Goal: Task Accomplishment & Management: Use online tool/utility

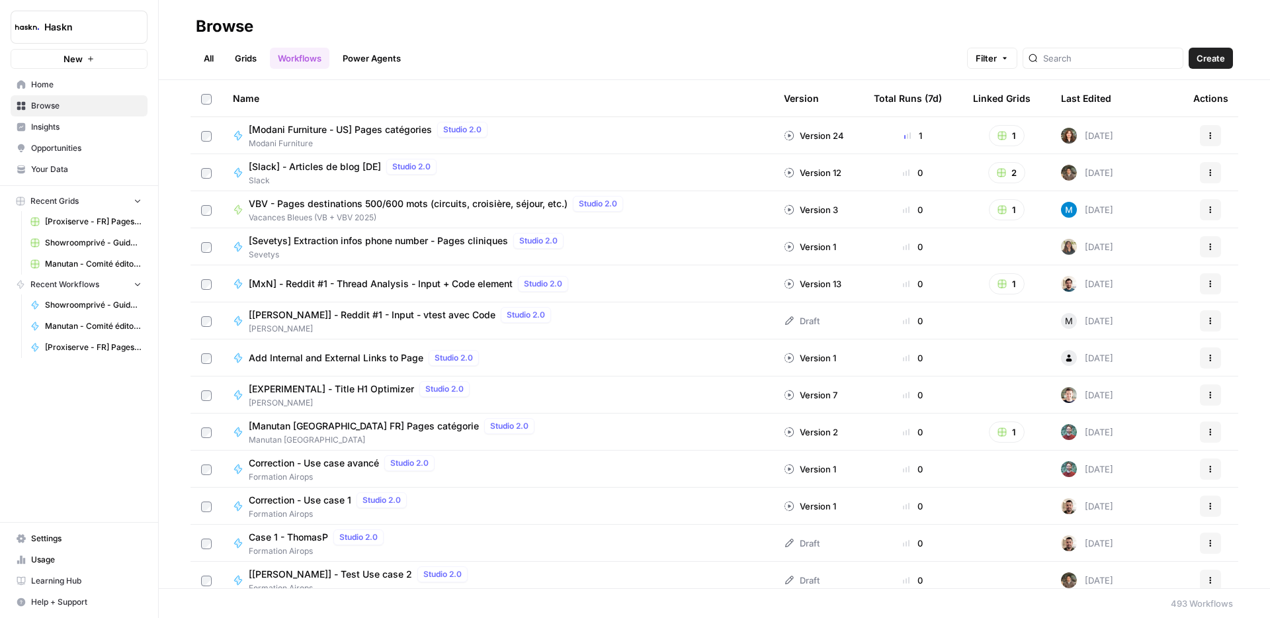
click at [1116, 67] on div at bounding box center [1103, 58] width 161 height 21
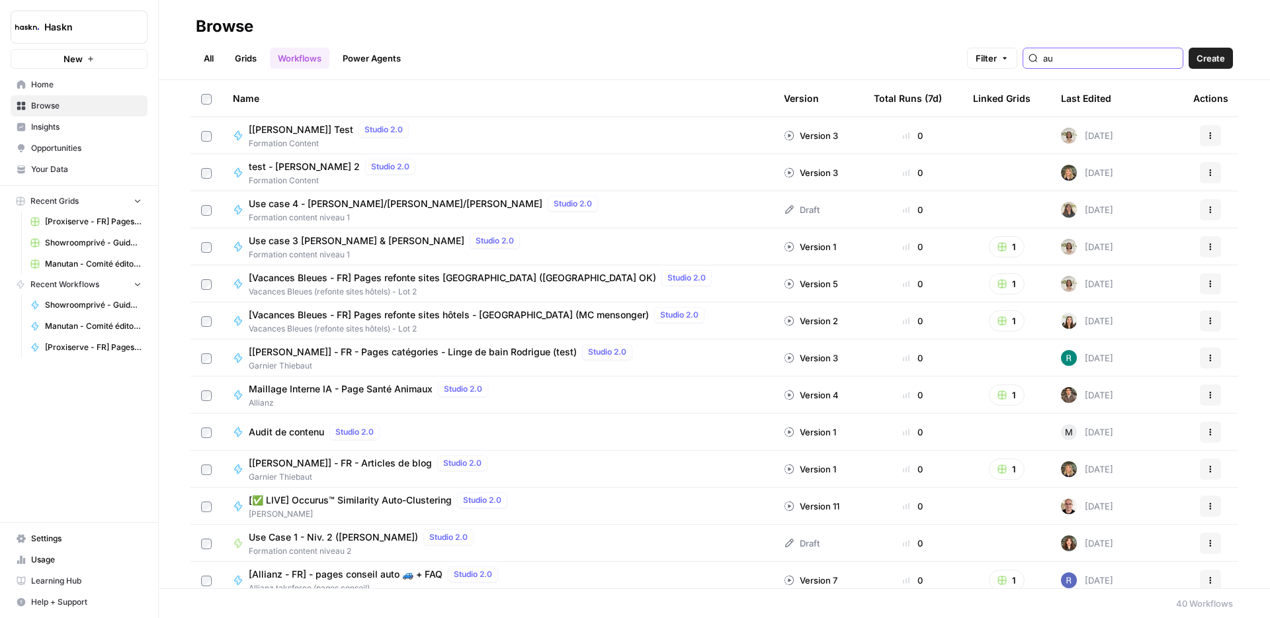
type input "au"
click at [218, 57] on link "All" at bounding box center [209, 58] width 26 height 21
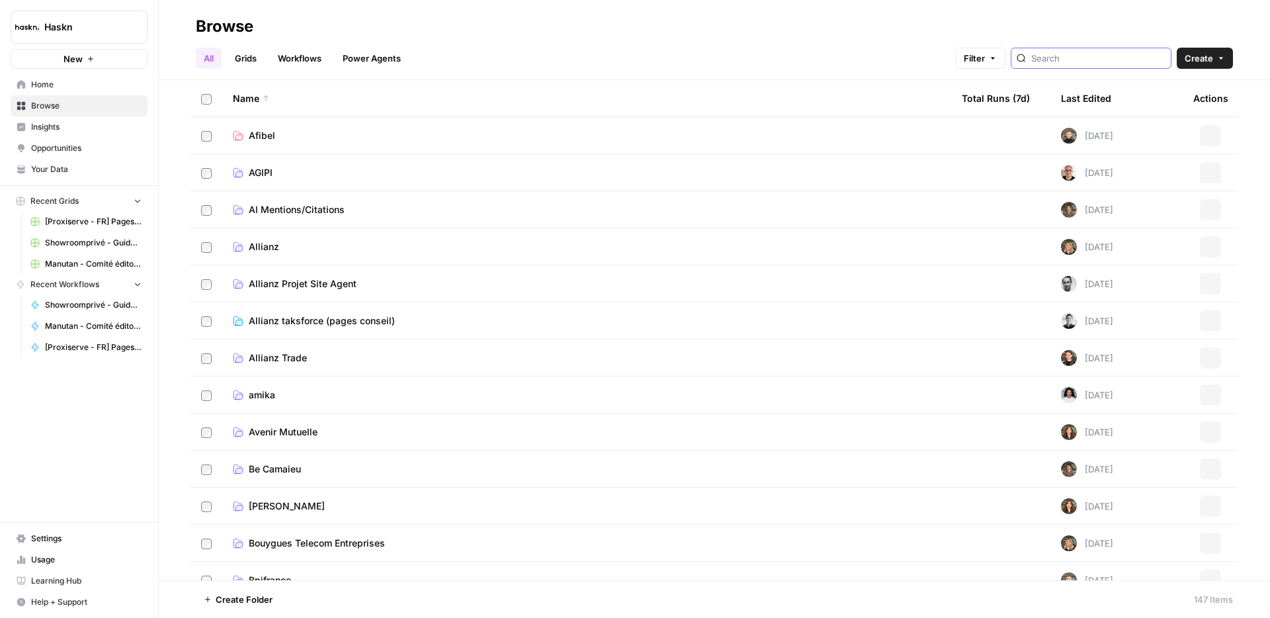
click at [1124, 54] on input "search" at bounding box center [1098, 58] width 134 height 13
type input "agi"
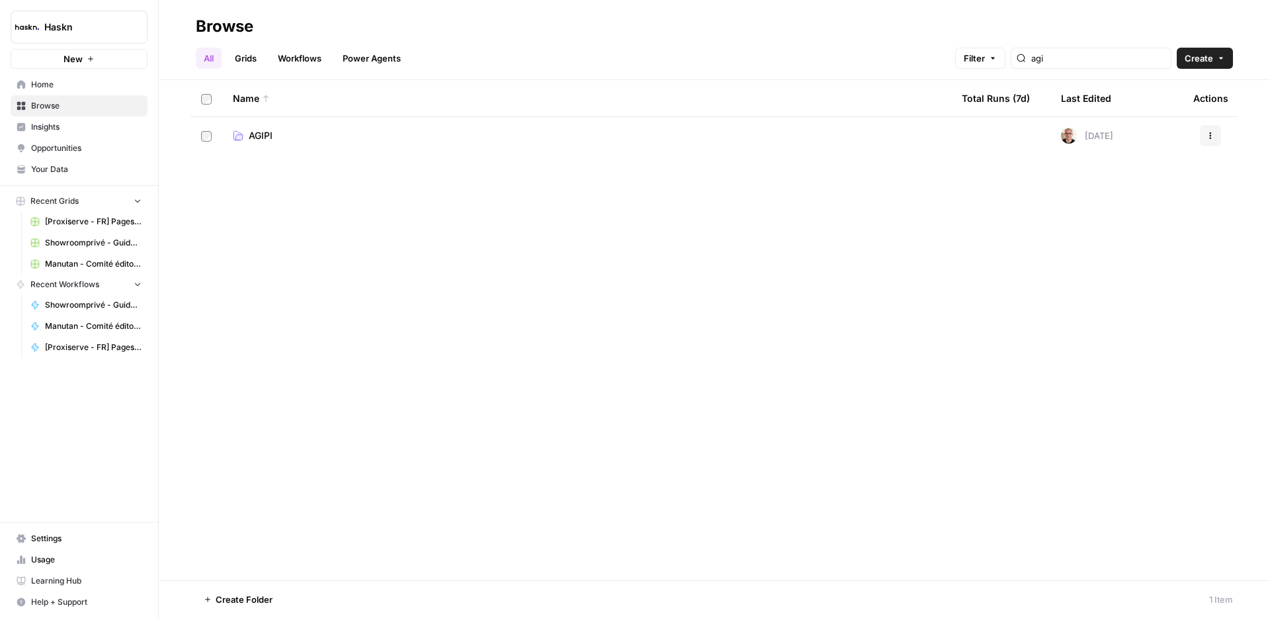
click at [259, 129] on span "AGIPI" at bounding box center [261, 135] width 24 height 13
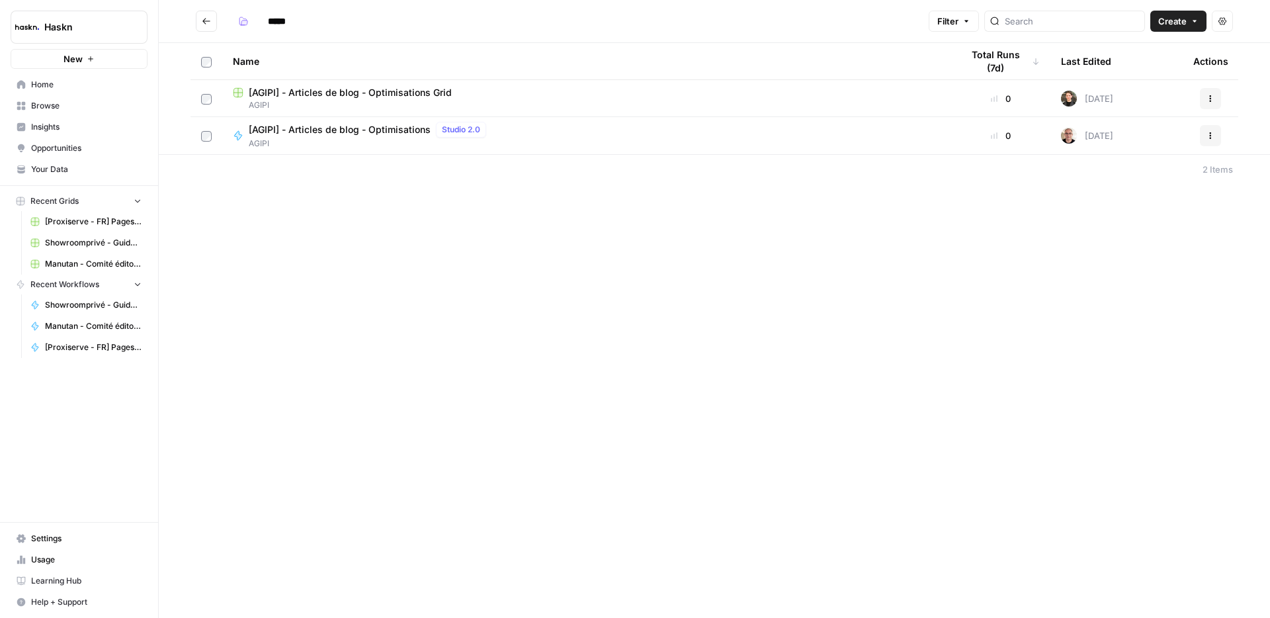
click at [349, 101] on span "AGIPI" at bounding box center [587, 105] width 708 height 12
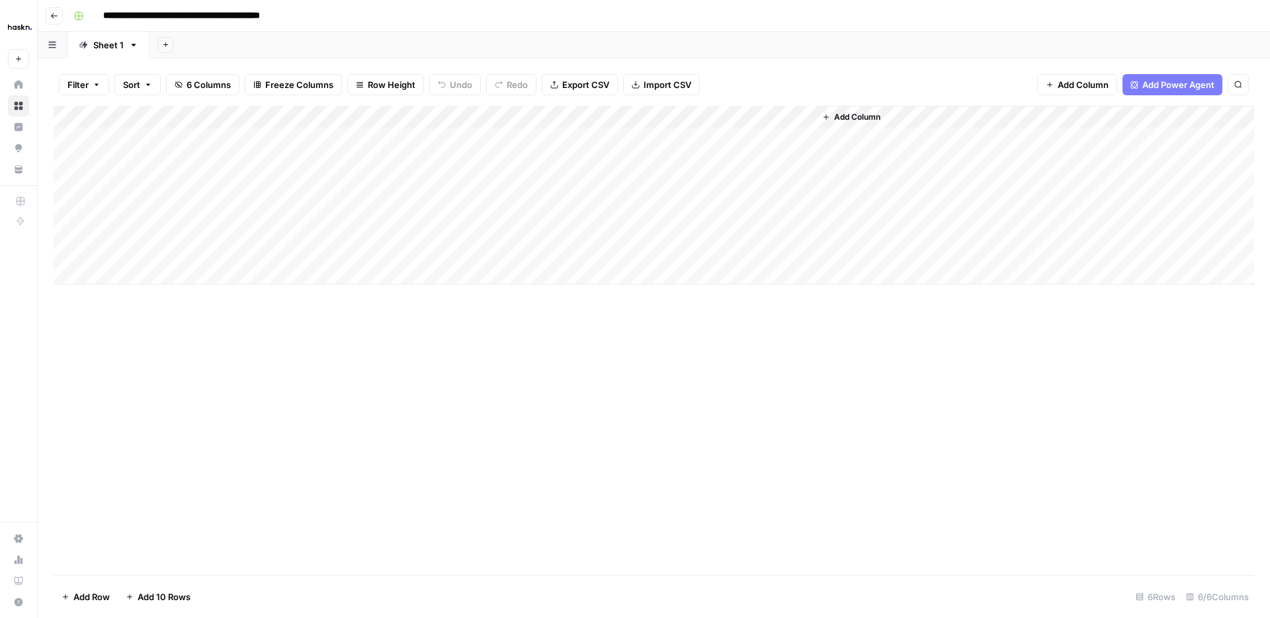
click at [275, 226] on div "Add Column" at bounding box center [654, 195] width 1201 height 179
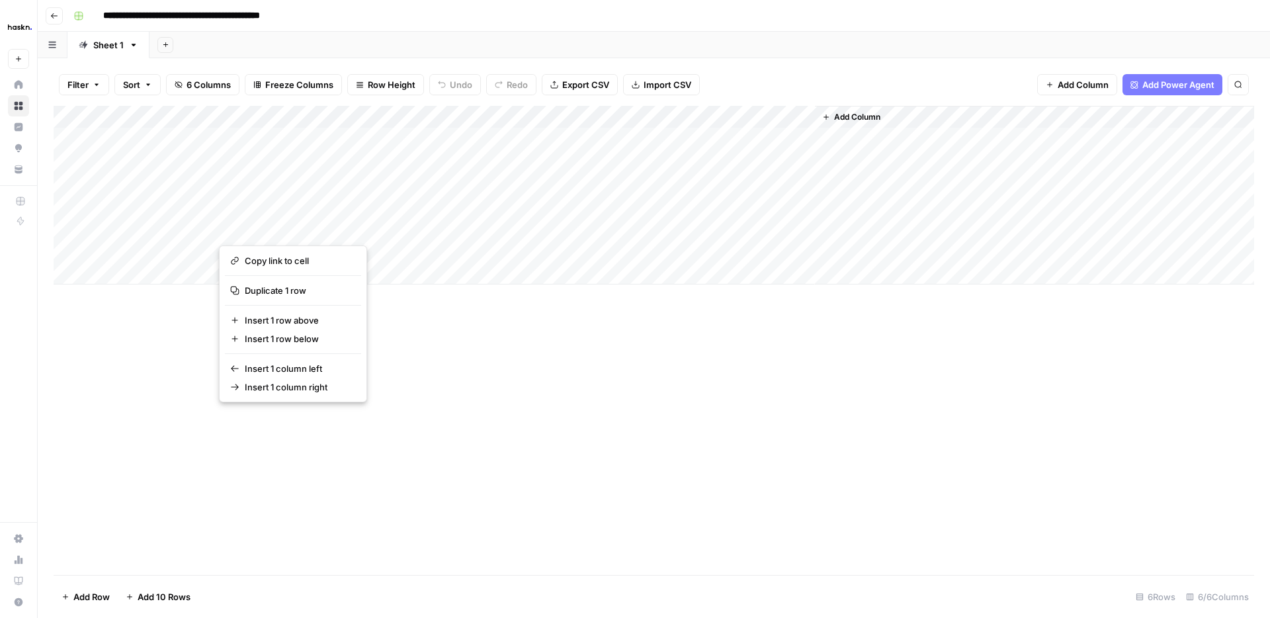
click at [304, 232] on button "button" at bounding box center [279, 228] width 120 height 23
click at [388, 232] on div "Add Column" at bounding box center [654, 195] width 1201 height 179
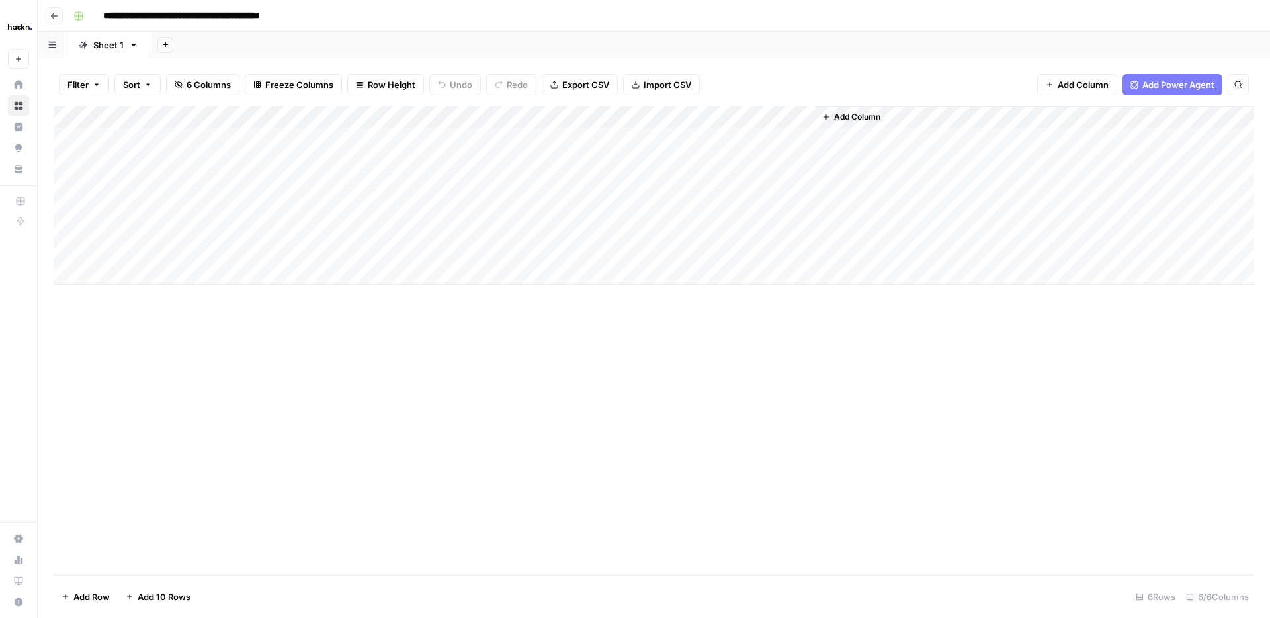
click at [288, 234] on div "Add Column" at bounding box center [654, 195] width 1201 height 179
click at [515, 224] on div "Add Column" at bounding box center [654, 195] width 1201 height 179
click at [400, 226] on div "Add Column" at bounding box center [654, 195] width 1201 height 179
click at [398, 228] on div "Add Column" at bounding box center [654, 195] width 1201 height 179
click at [398, 228] on body "**********" at bounding box center [635, 309] width 1270 height 618
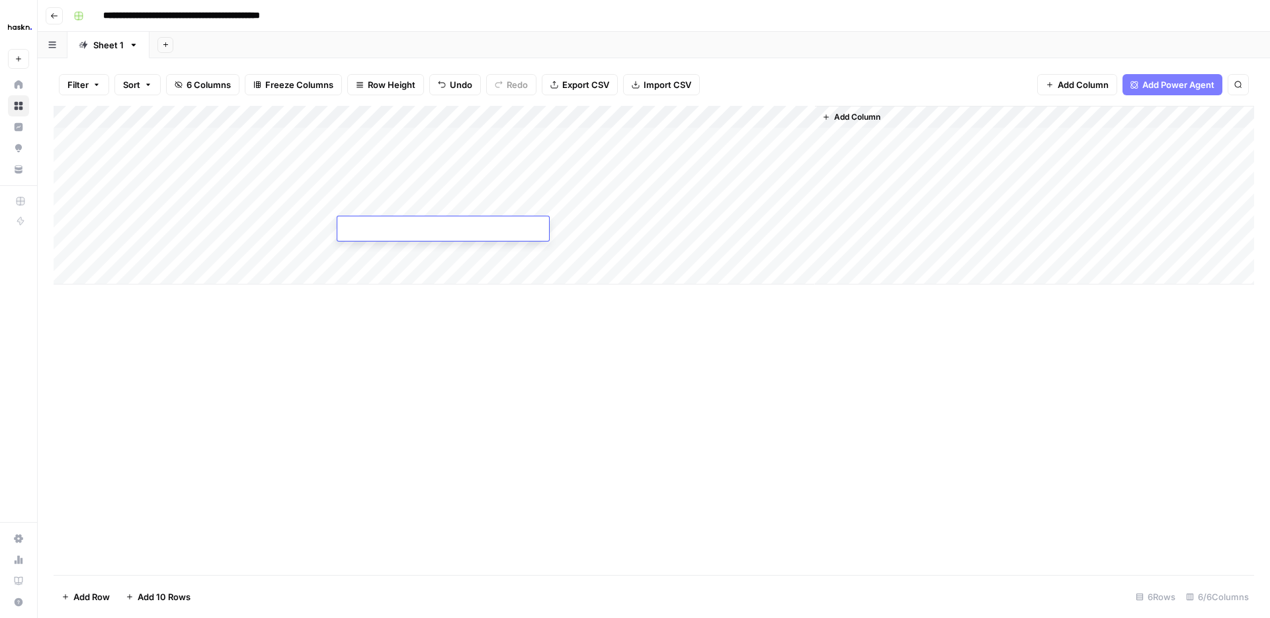
type textarea "**********"
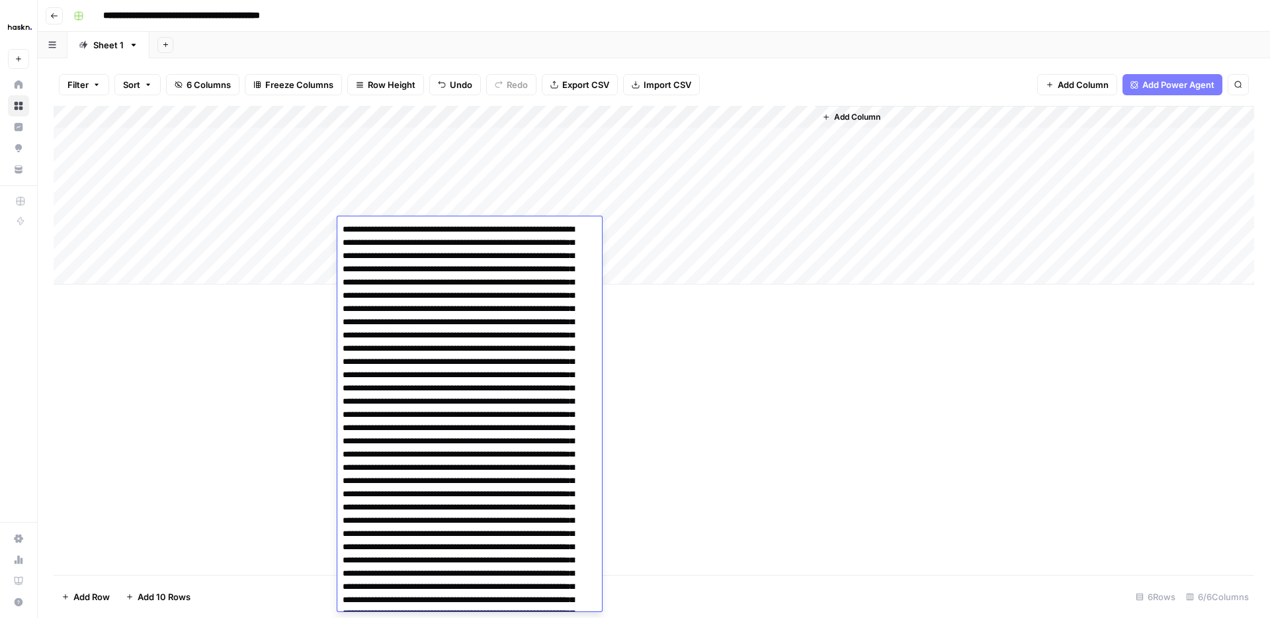
scroll to position [285, 0]
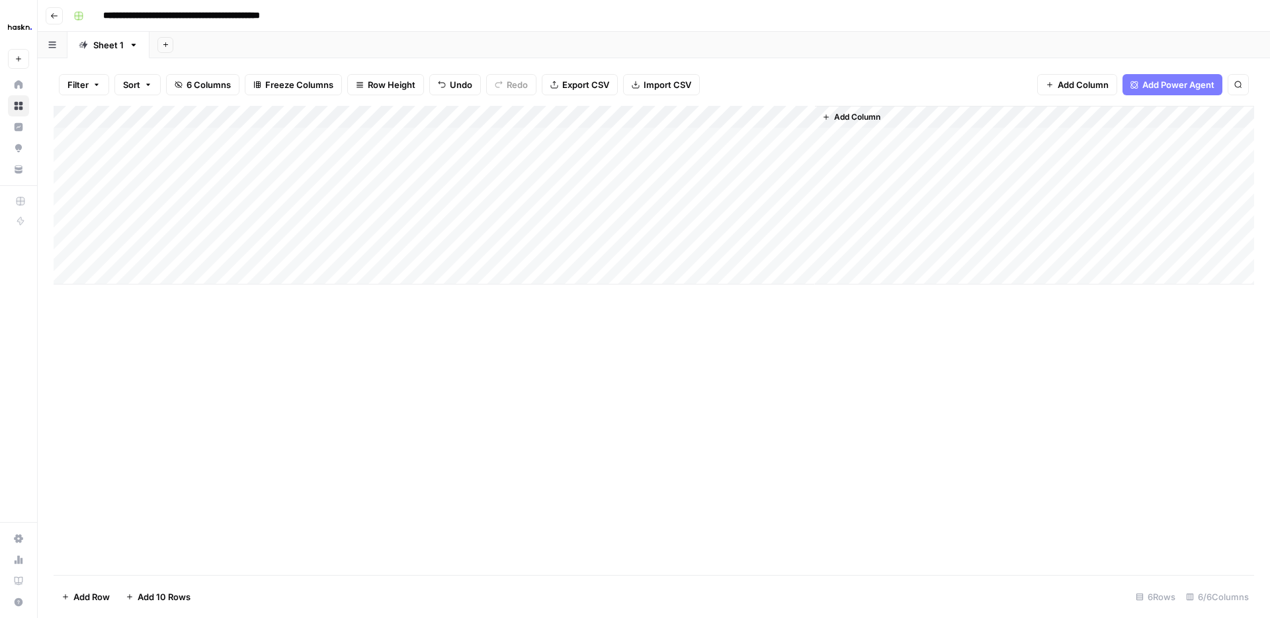
click at [286, 347] on div "Add Column" at bounding box center [654, 340] width 1201 height 469
click at [291, 233] on div "Add Column" at bounding box center [654, 195] width 1201 height 179
click at [376, 230] on div "Add Column" at bounding box center [654, 195] width 1201 height 179
click at [384, 297] on div "Add Column" at bounding box center [654, 340] width 1201 height 469
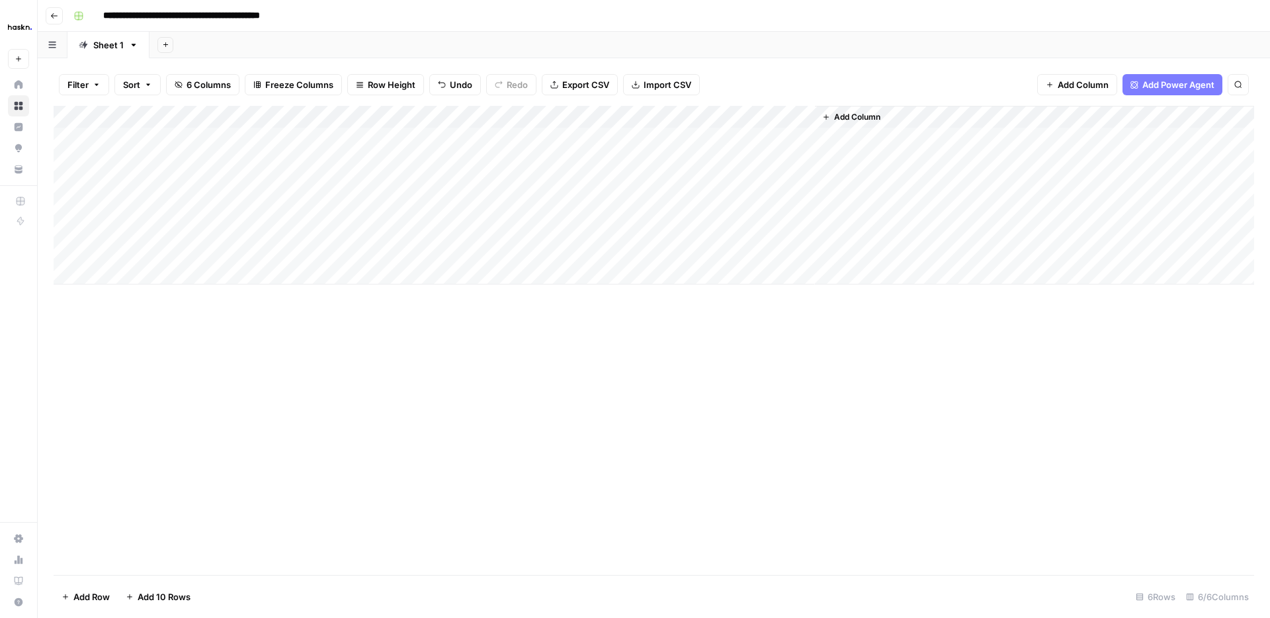
drag, startPoint x: 491, startPoint y: 235, endPoint x: 491, endPoint y: 247, distance: 11.9
click at [491, 247] on div "Add Column" at bounding box center [654, 195] width 1201 height 179
click at [412, 230] on div "Add Column" at bounding box center [654, 195] width 1201 height 179
click at [329, 222] on div "Add Column" at bounding box center [654, 195] width 1201 height 179
click at [505, 230] on div "Add Column" at bounding box center [654, 195] width 1201 height 179
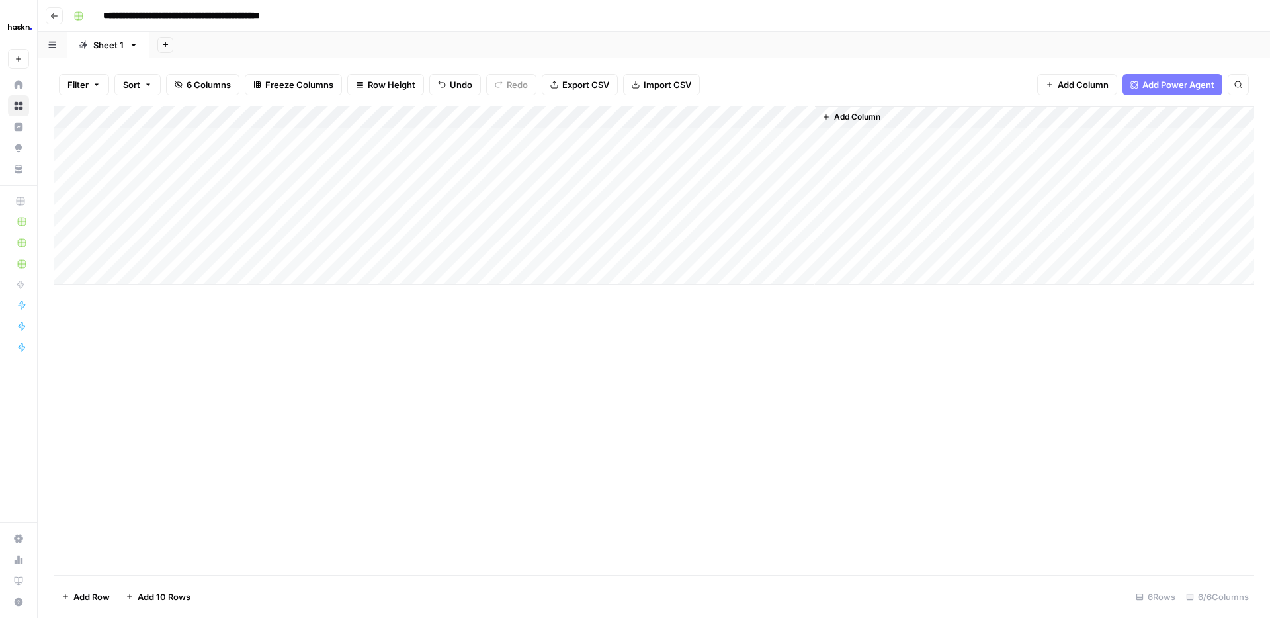
click at [505, 230] on div "Add Column" at bounding box center [654, 195] width 1201 height 179
type textarea "**********"
click at [406, 343] on div "Add Column" at bounding box center [654, 340] width 1201 height 469
click at [513, 250] on div "Add Column" at bounding box center [654, 195] width 1201 height 179
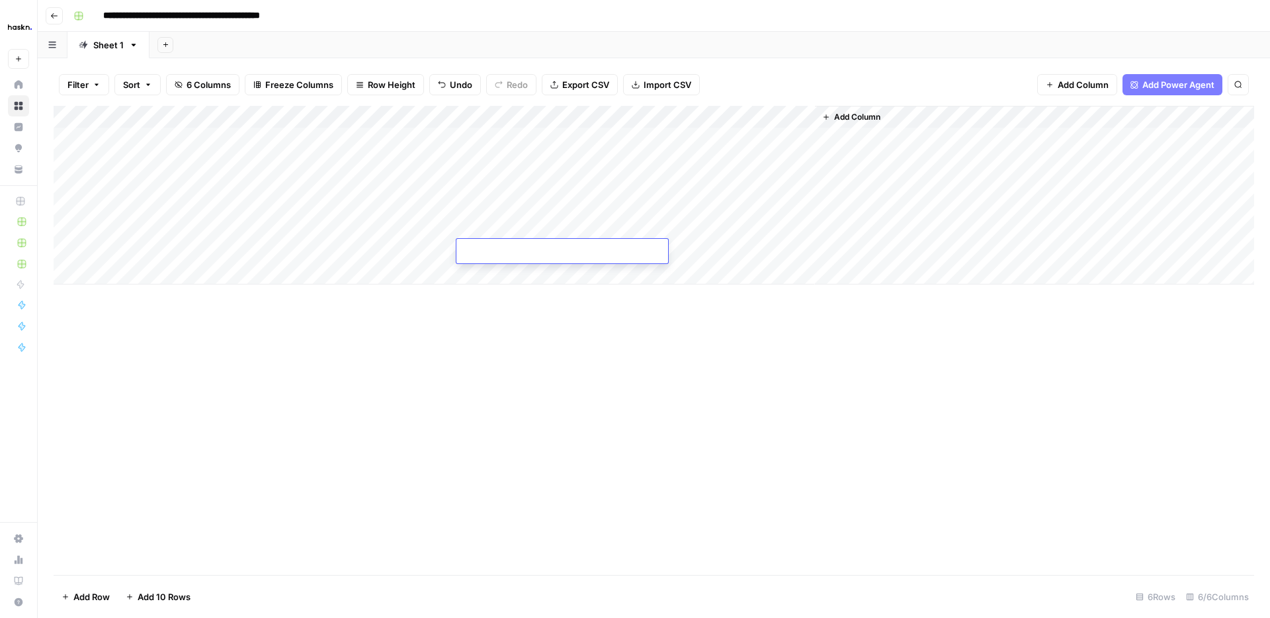
type textarea "**********"
click at [466, 366] on div "Add Column" at bounding box center [654, 340] width 1201 height 469
click at [429, 253] on div "Add Column" at bounding box center [654, 195] width 1201 height 179
type textarea "**********"
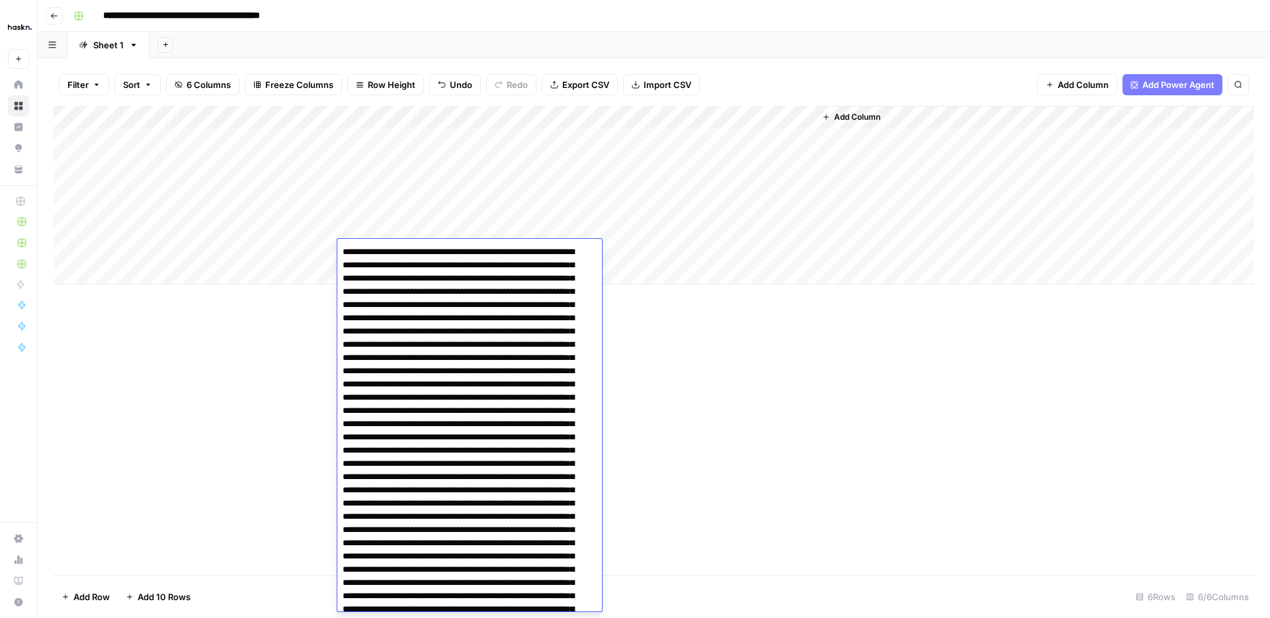
scroll to position [334, 0]
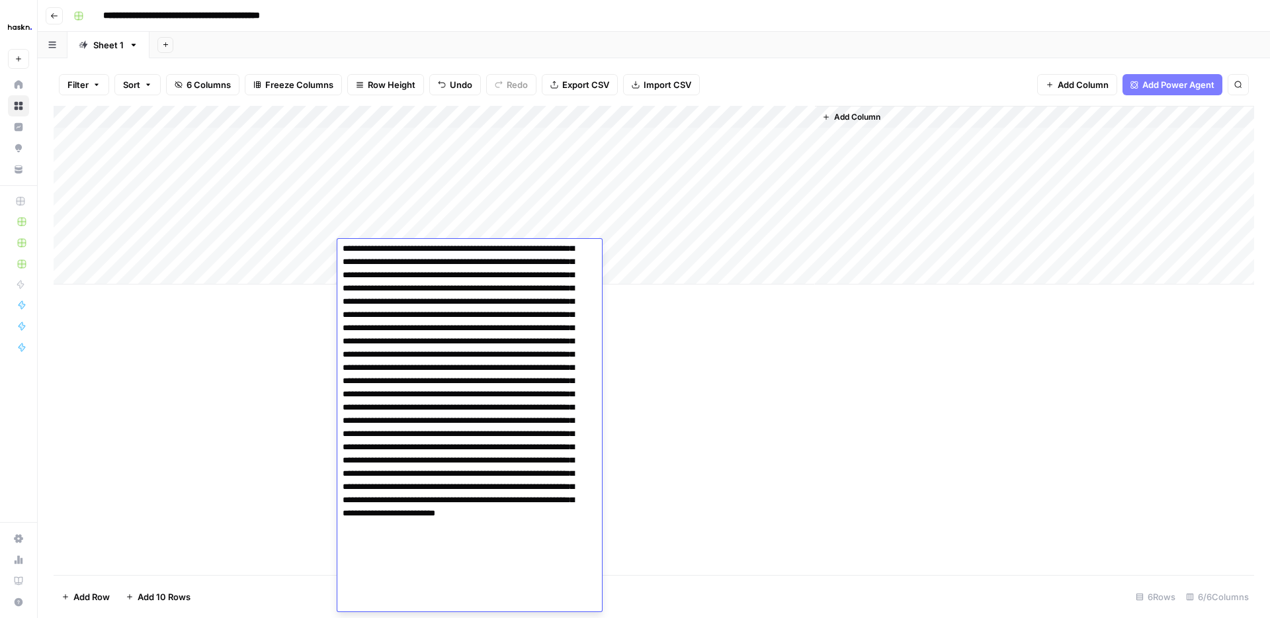
click at [351, 376] on textarea at bounding box center [464, 262] width 255 height 706
click at [250, 377] on div "Add Column" at bounding box center [654, 340] width 1201 height 469
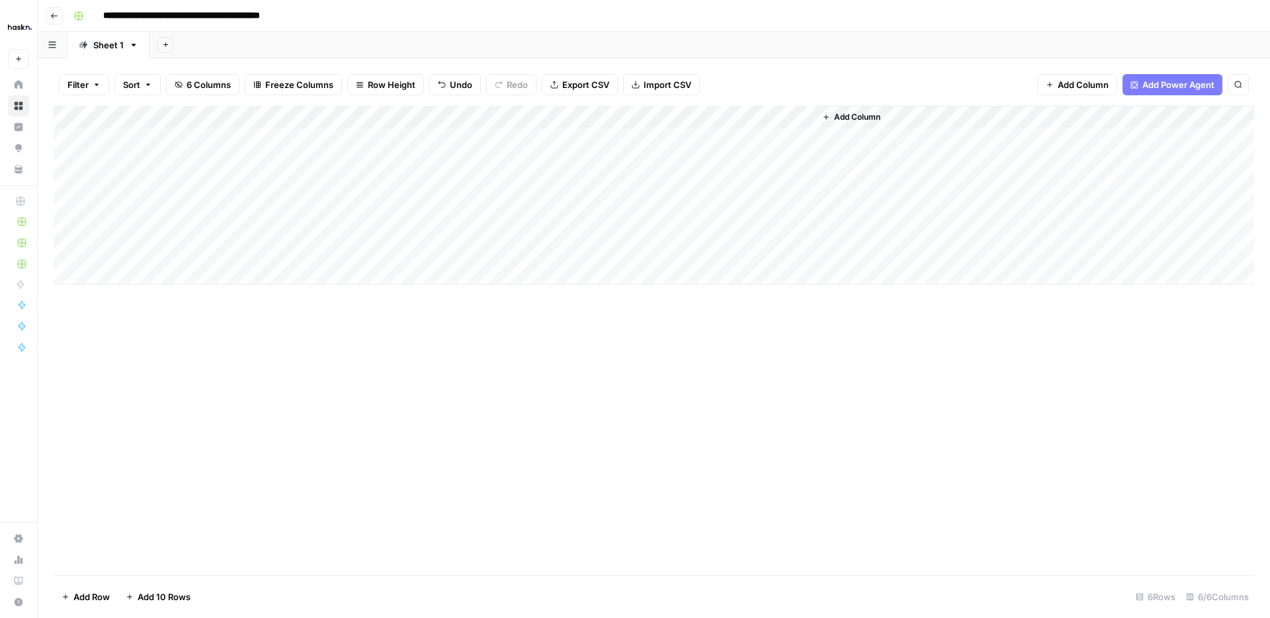
click at [393, 223] on div "Add Column" at bounding box center [654, 195] width 1201 height 179
type textarea "**********"
click at [280, 365] on div "Add Column" at bounding box center [654, 340] width 1201 height 469
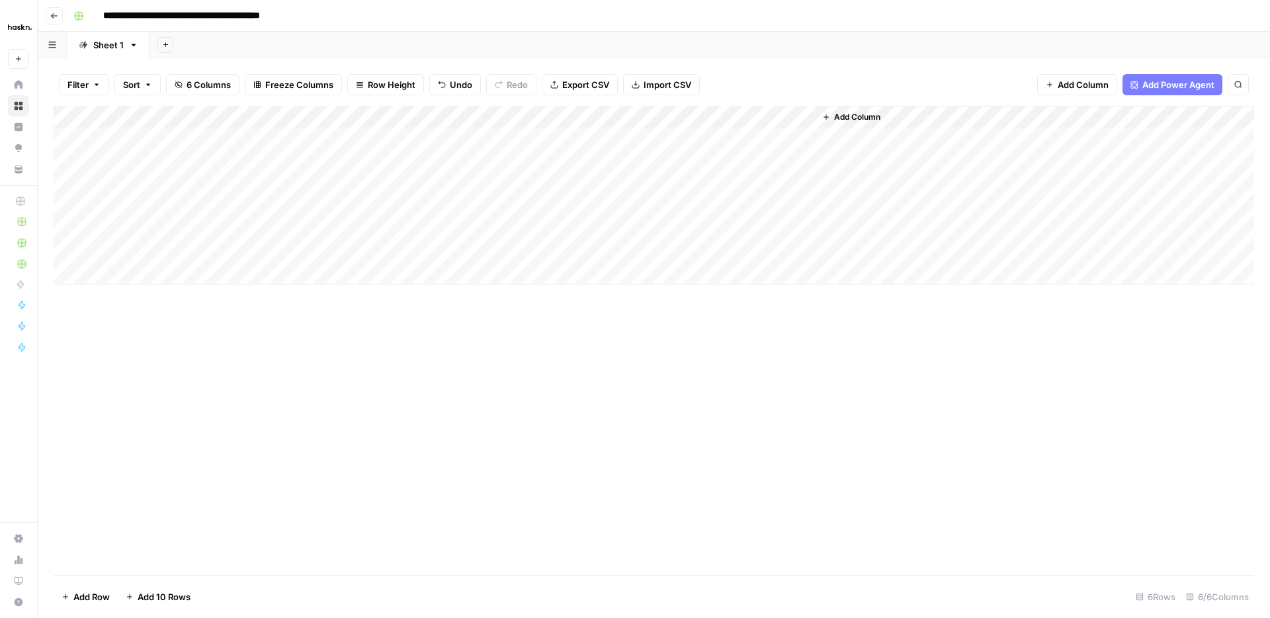
click at [630, 226] on div "Add Column" at bounding box center [654, 195] width 1201 height 179
click at [161, 225] on div "Add Column" at bounding box center [654, 195] width 1201 height 179
type textarea "**"
click at [136, 228] on div "Add Column" at bounding box center [654, 195] width 1201 height 179
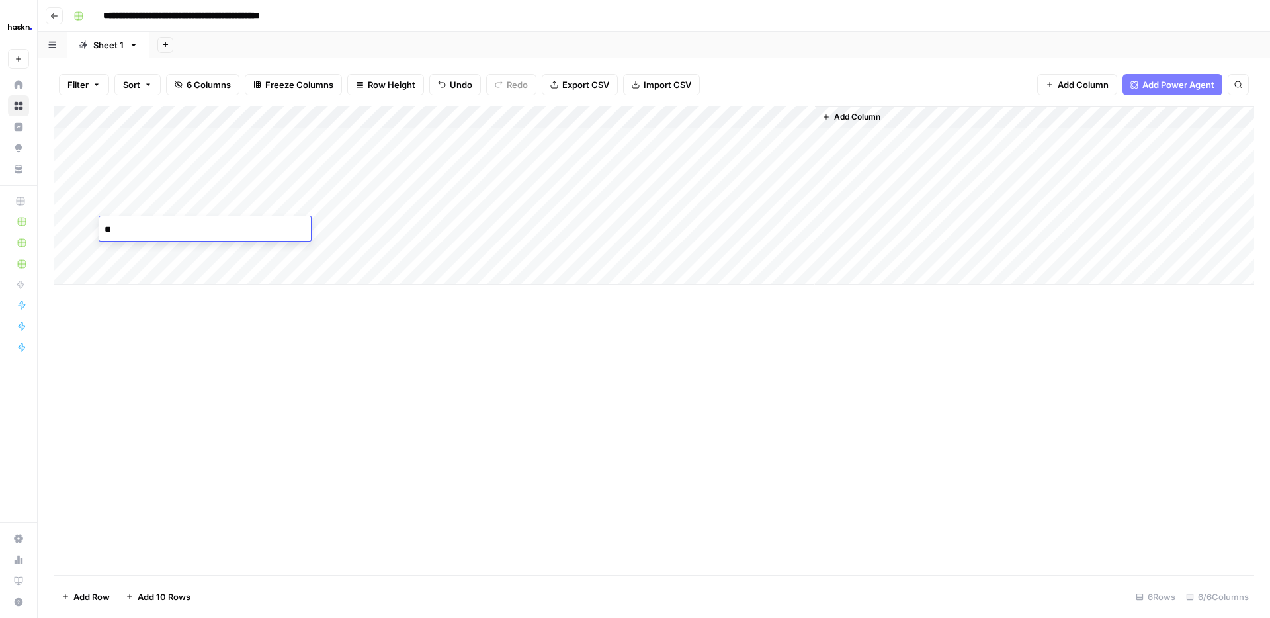
drag, startPoint x: 136, startPoint y: 228, endPoint x: 94, endPoint y: 228, distance: 42.3
click at [94, 228] on body "**********" at bounding box center [635, 309] width 1270 height 618
type textarea "**"
click at [633, 229] on div "Add Column" at bounding box center [654, 195] width 1201 height 179
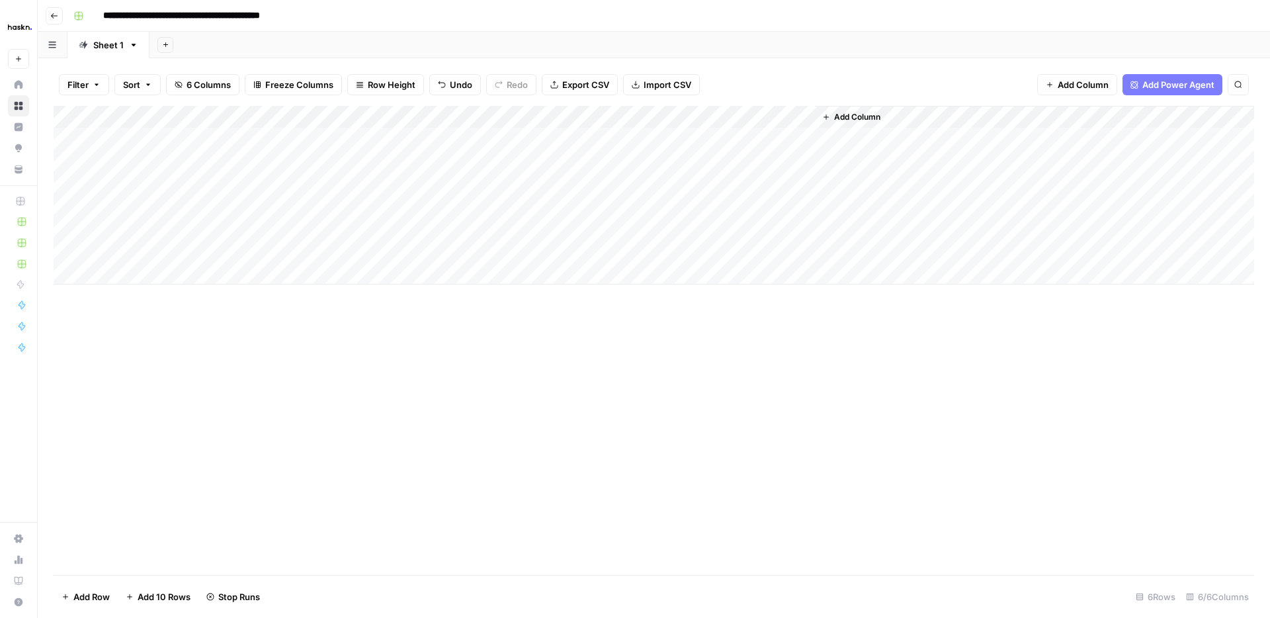
click at [636, 250] on div "Add Column" at bounding box center [654, 195] width 1201 height 179
click at [801, 230] on div "Add Column" at bounding box center [654, 195] width 1201 height 179
click at [56, 22] on button "Go back" at bounding box center [54, 15] width 17 height 17
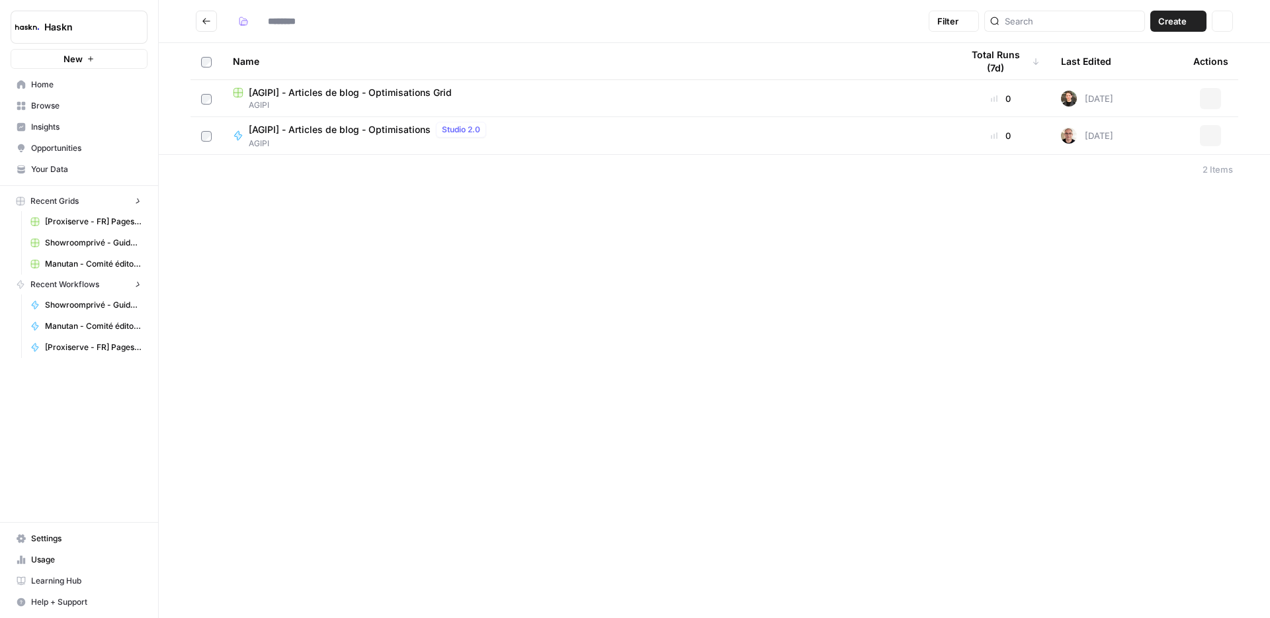
type input "*****"
click at [351, 128] on span "[AGIPI] - Articles de blog - Optimisations" at bounding box center [340, 129] width 182 height 13
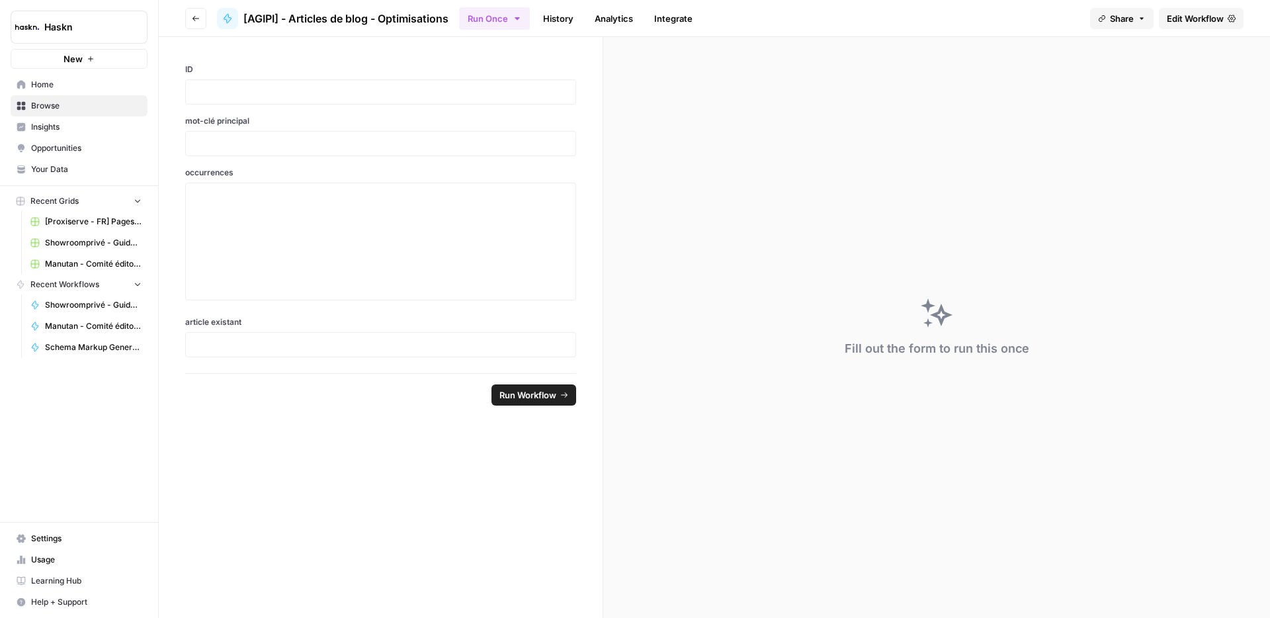
click at [1201, 17] on span "Edit Workflow" at bounding box center [1195, 18] width 57 height 13
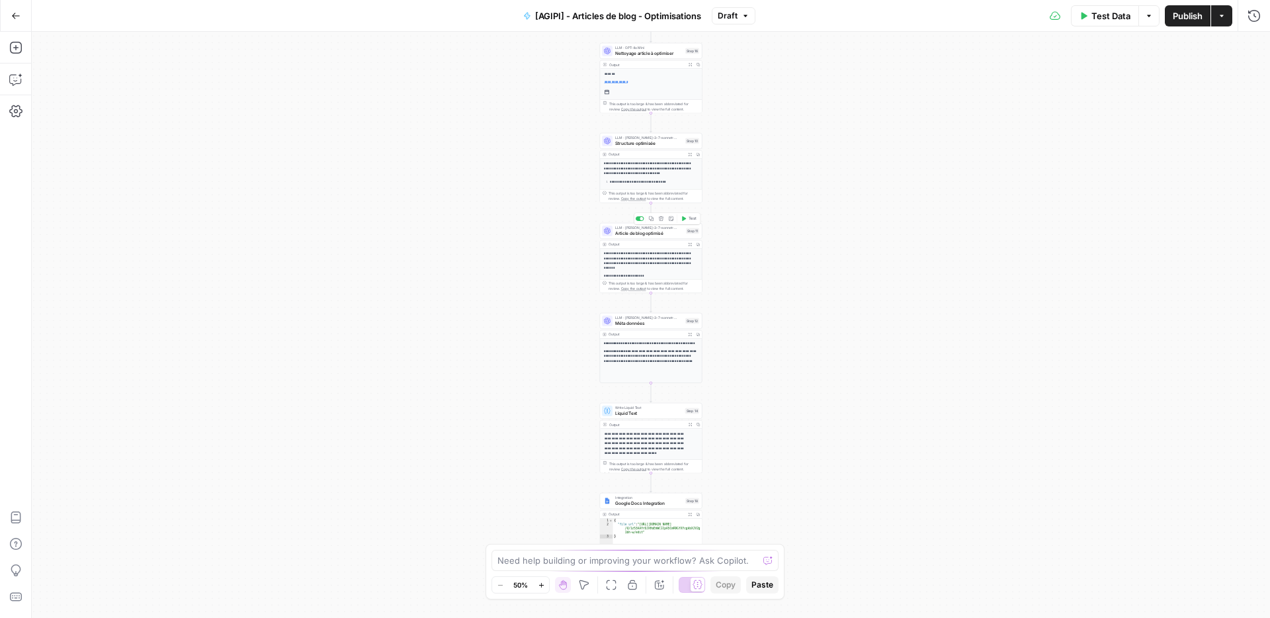
click at [673, 237] on div "LLM · [PERSON_NAME]-3-7-sonnet-20250219 Article de blog optimisé Step 11 Copy s…" at bounding box center [651, 231] width 103 height 16
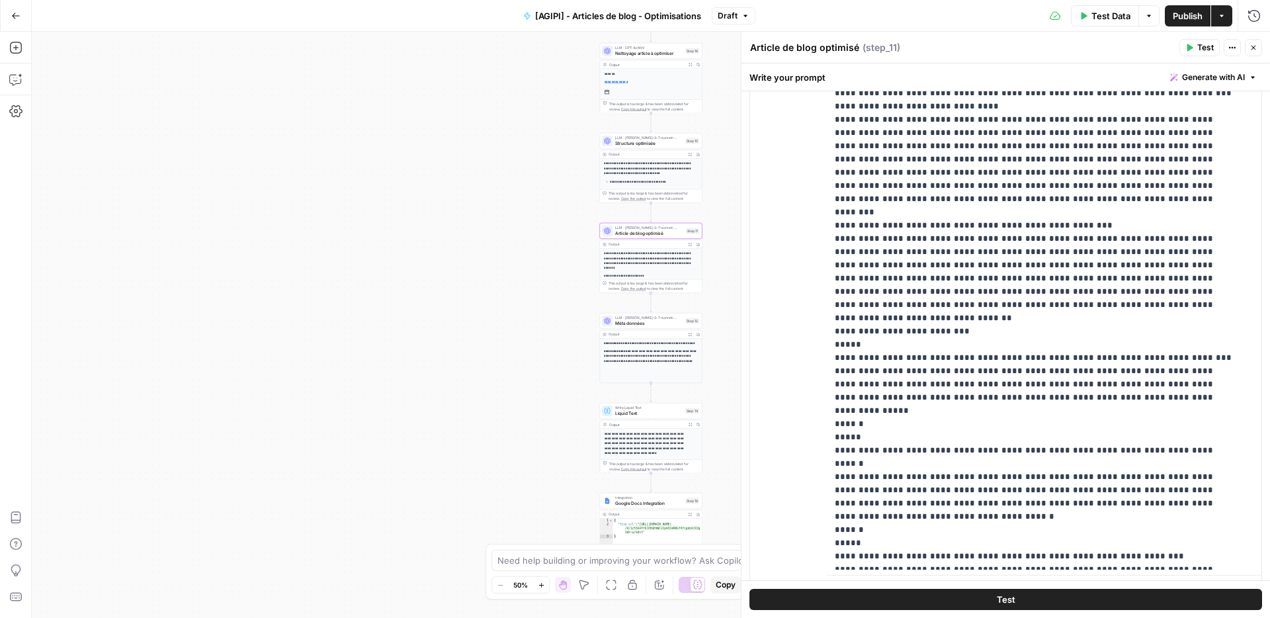
scroll to position [4948, 0]
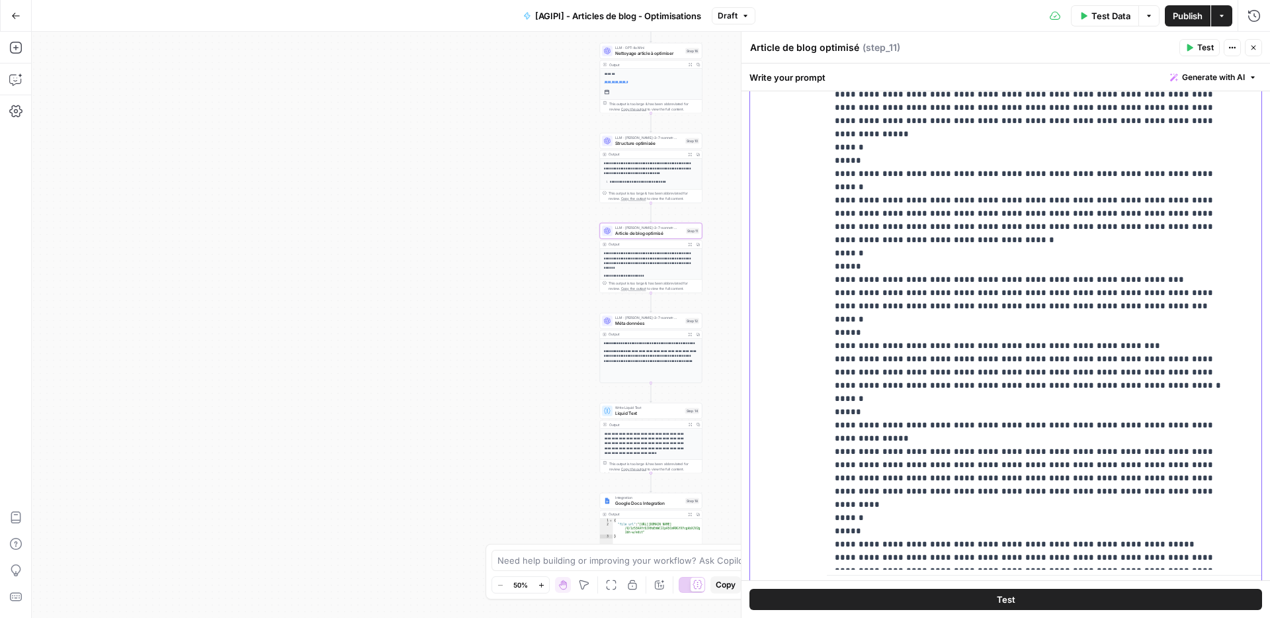
copy p "*"
click at [1257, 48] on button "Close" at bounding box center [1253, 47] width 17 height 17
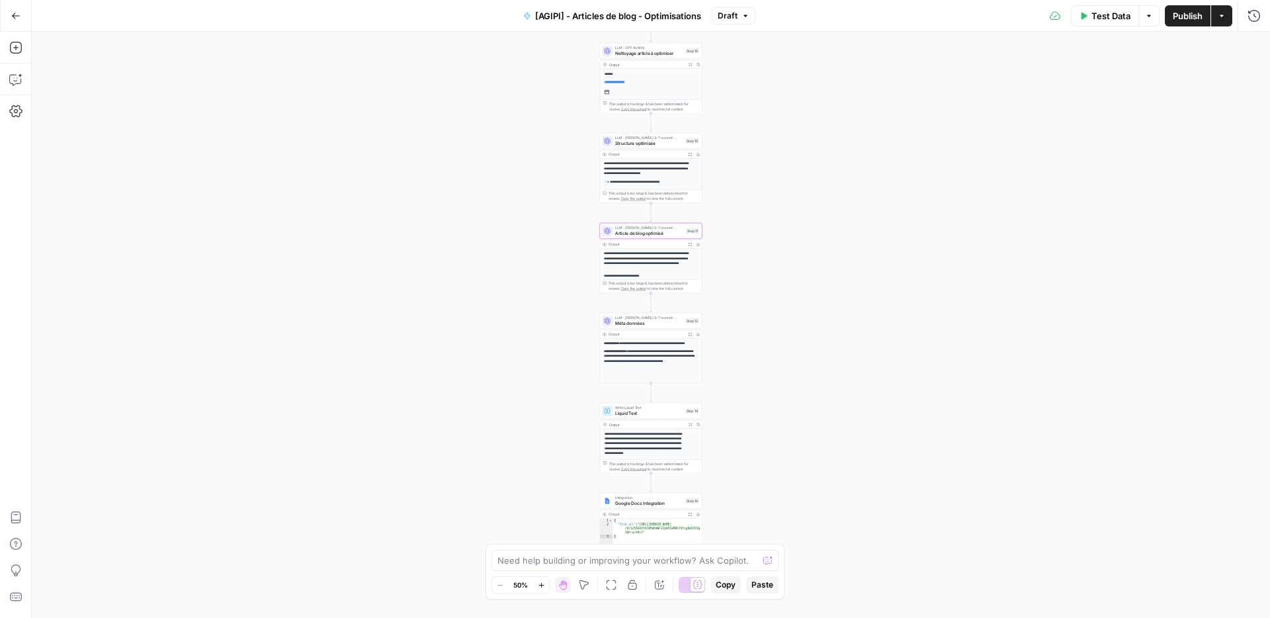
click at [1222, 17] on icon "button" at bounding box center [1222, 16] width 8 height 8
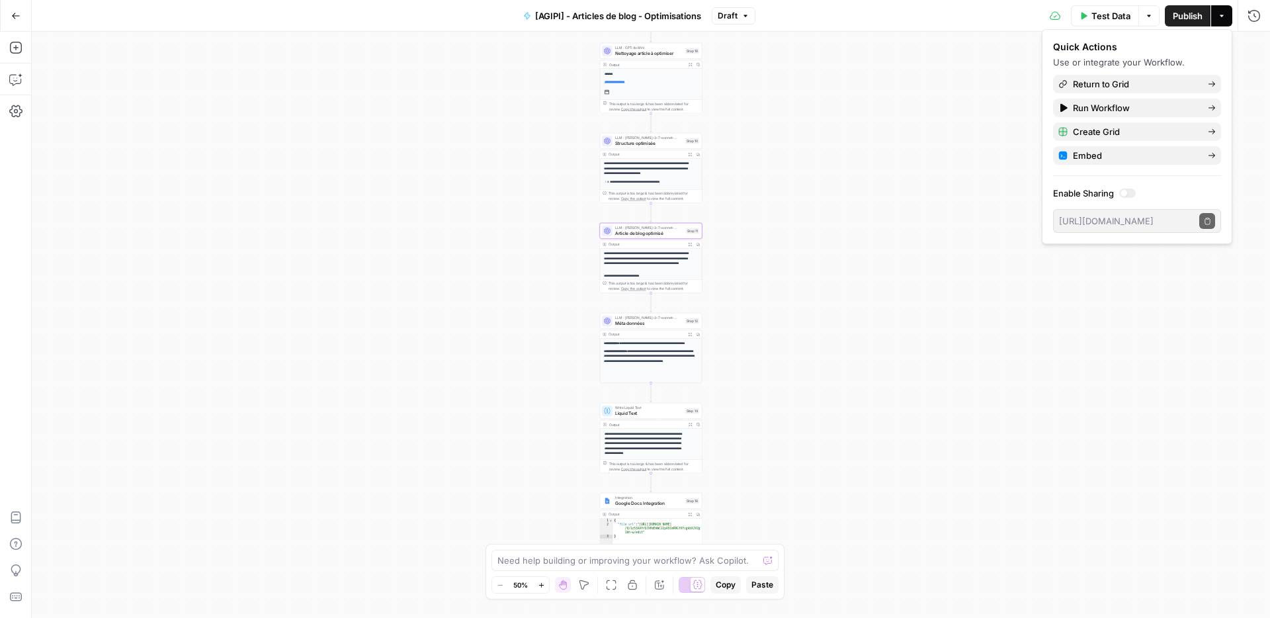
click at [1176, 86] on span "Return to Grid" at bounding box center [1135, 83] width 124 height 13
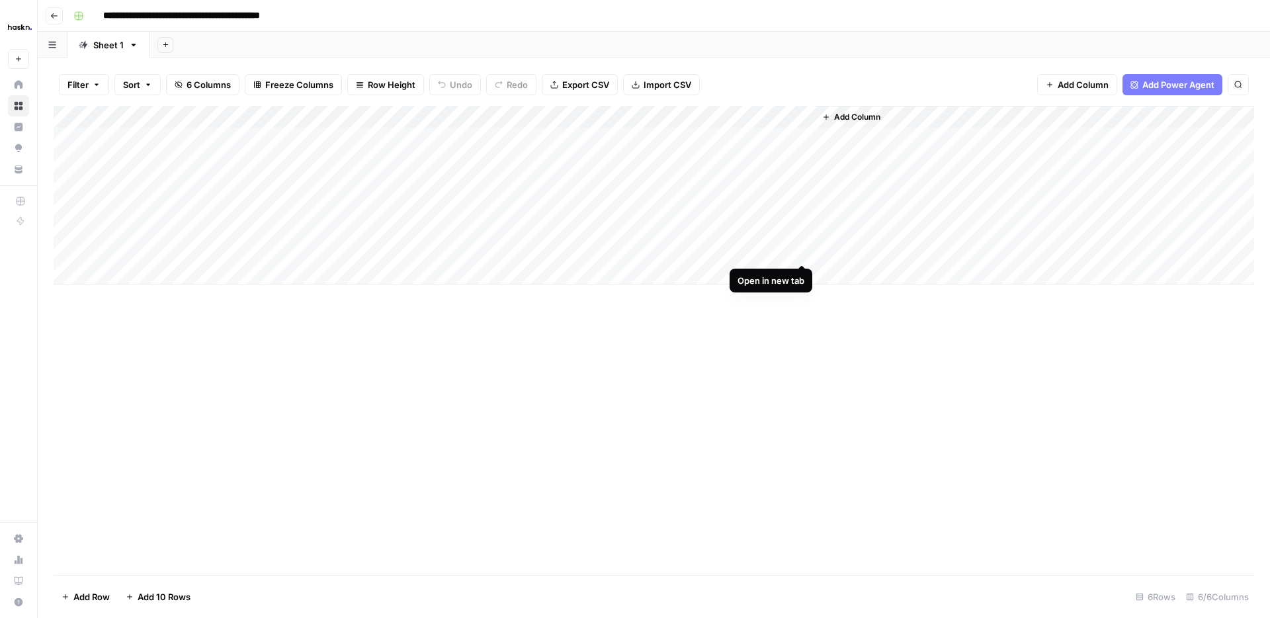
click at [804, 249] on div "Add Column" at bounding box center [654, 195] width 1201 height 179
